Goal: Download file/media

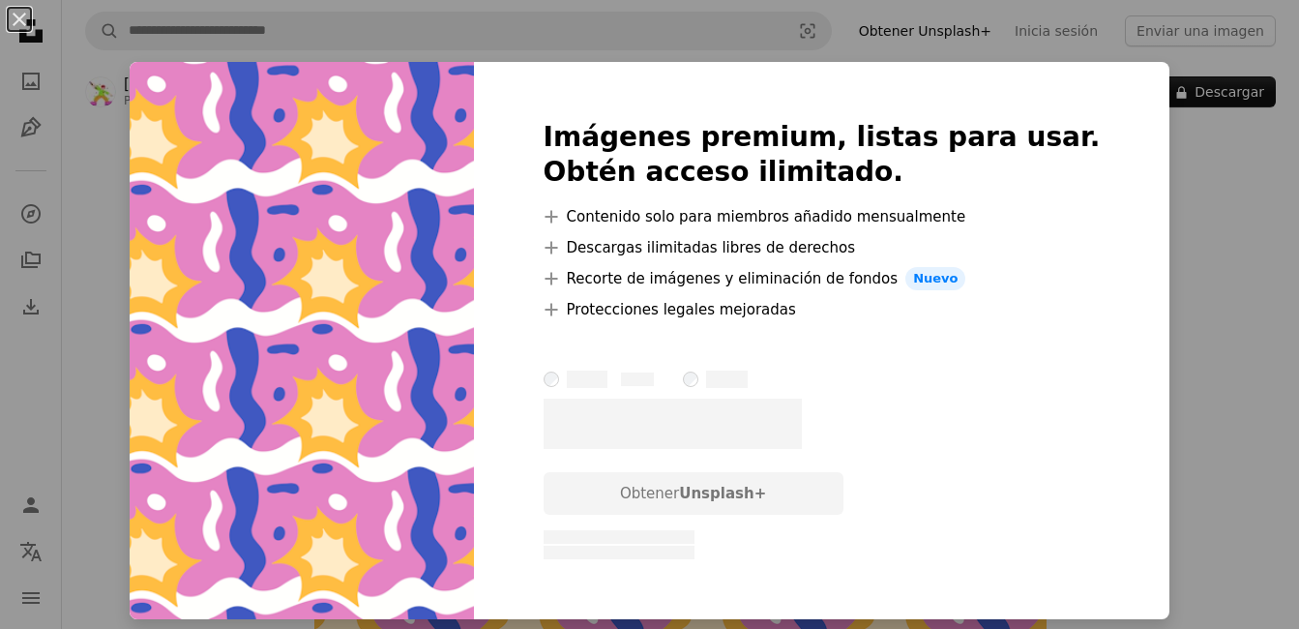
scroll to position [168, 0]
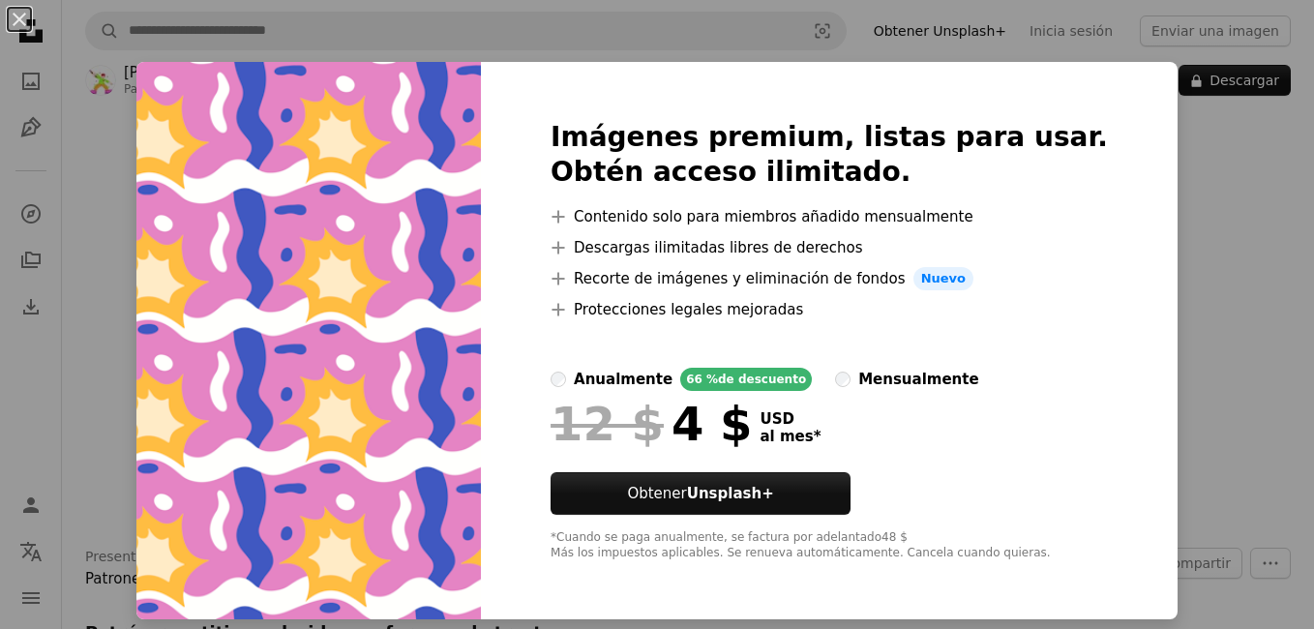
click at [1176, 171] on div "An X shape Imágenes premium, listas para usar. Obtén acceso ilimitado. A plus s…" at bounding box center [657, 314] width 1314 height 629
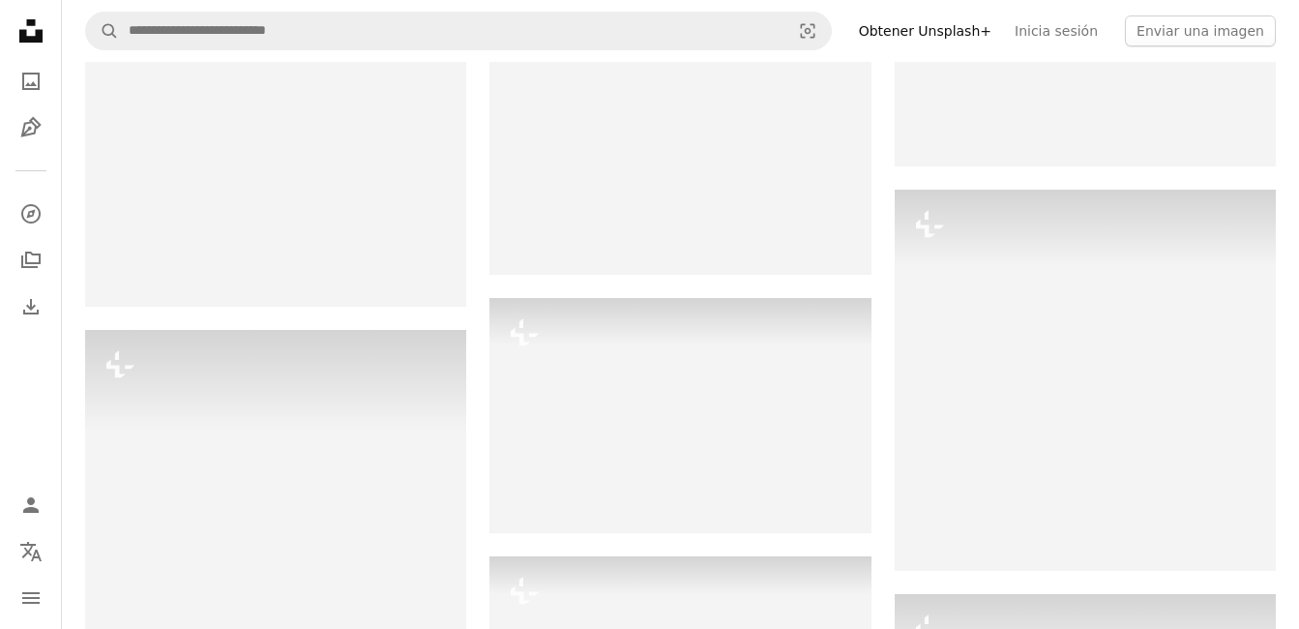
scroll to position [5602, 0]
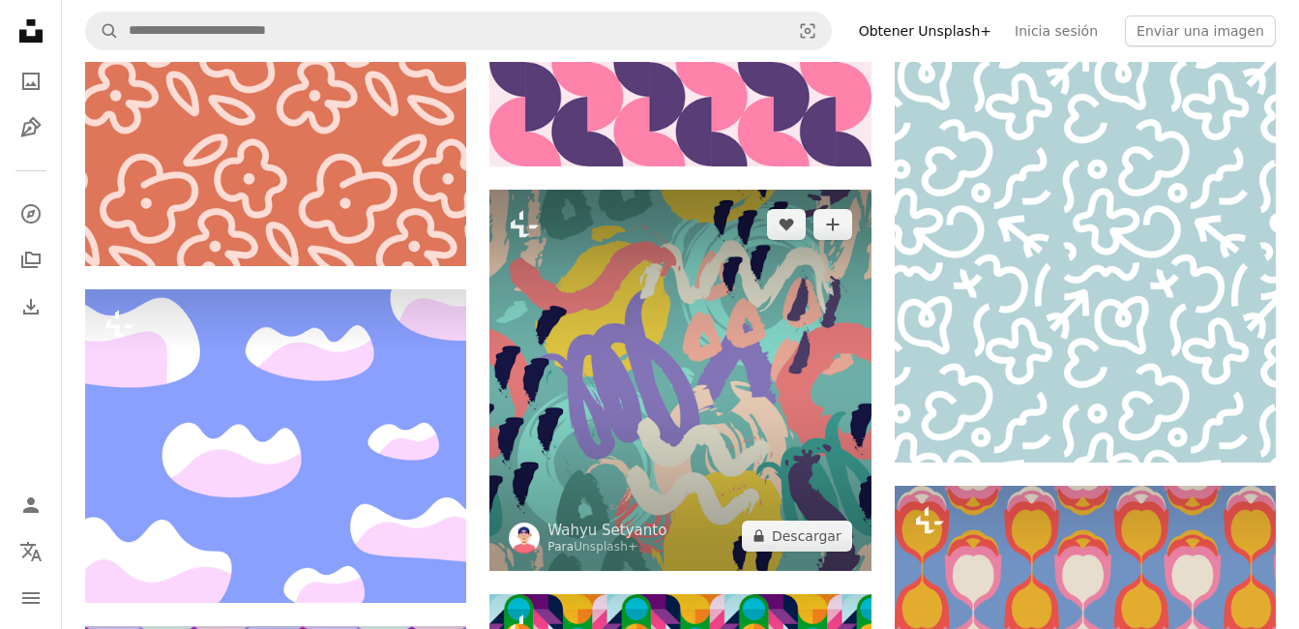
click at [700, 364] on img at bounding box center [679, 380] width 381 height 381
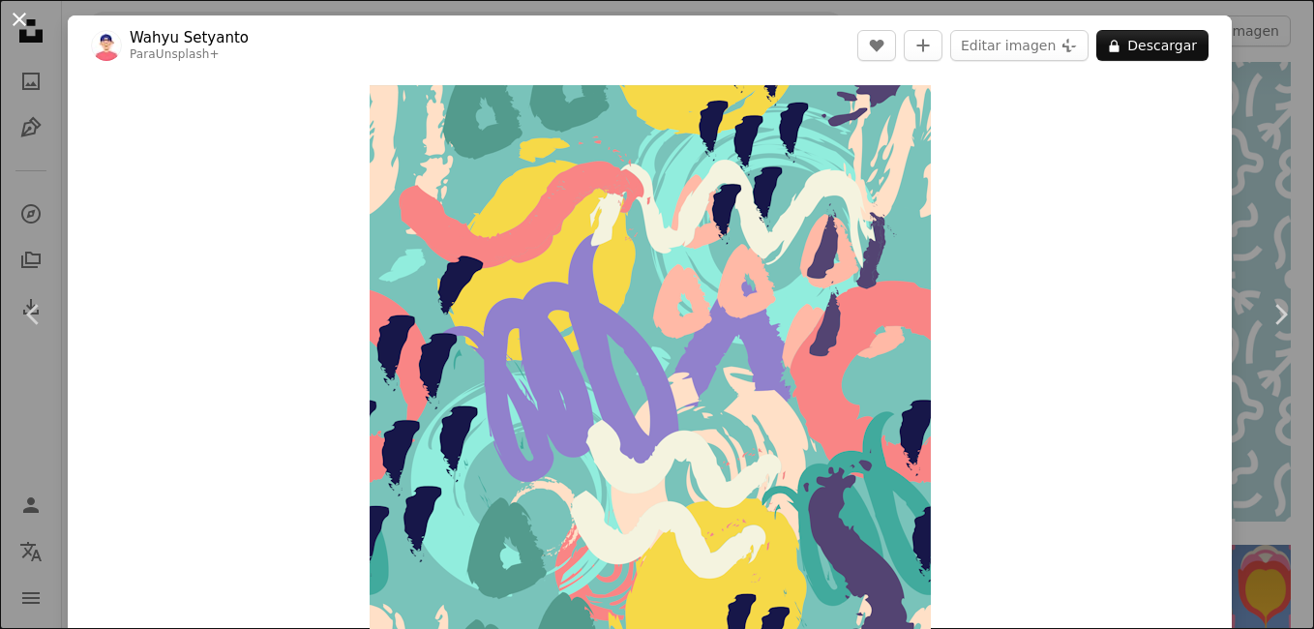
click at [13, 13] on button "An X shape" at bounding box center [19, 19] width 23 height 23
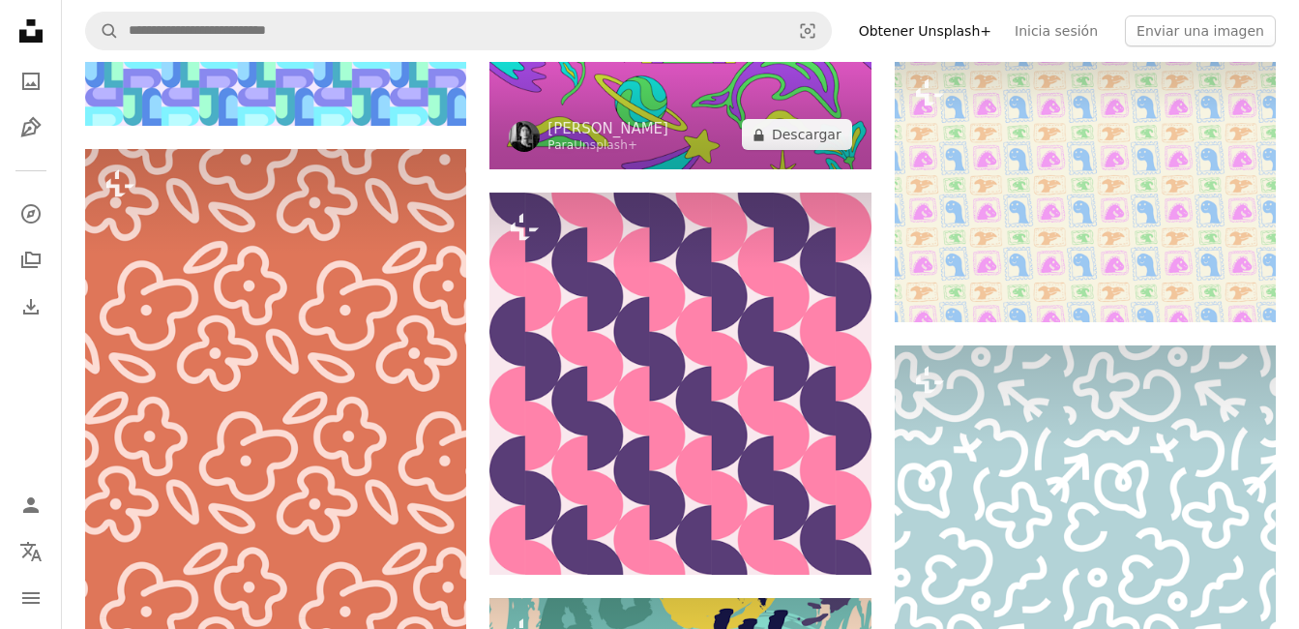
scroll to position [5022, 0]
